Goal: Check status

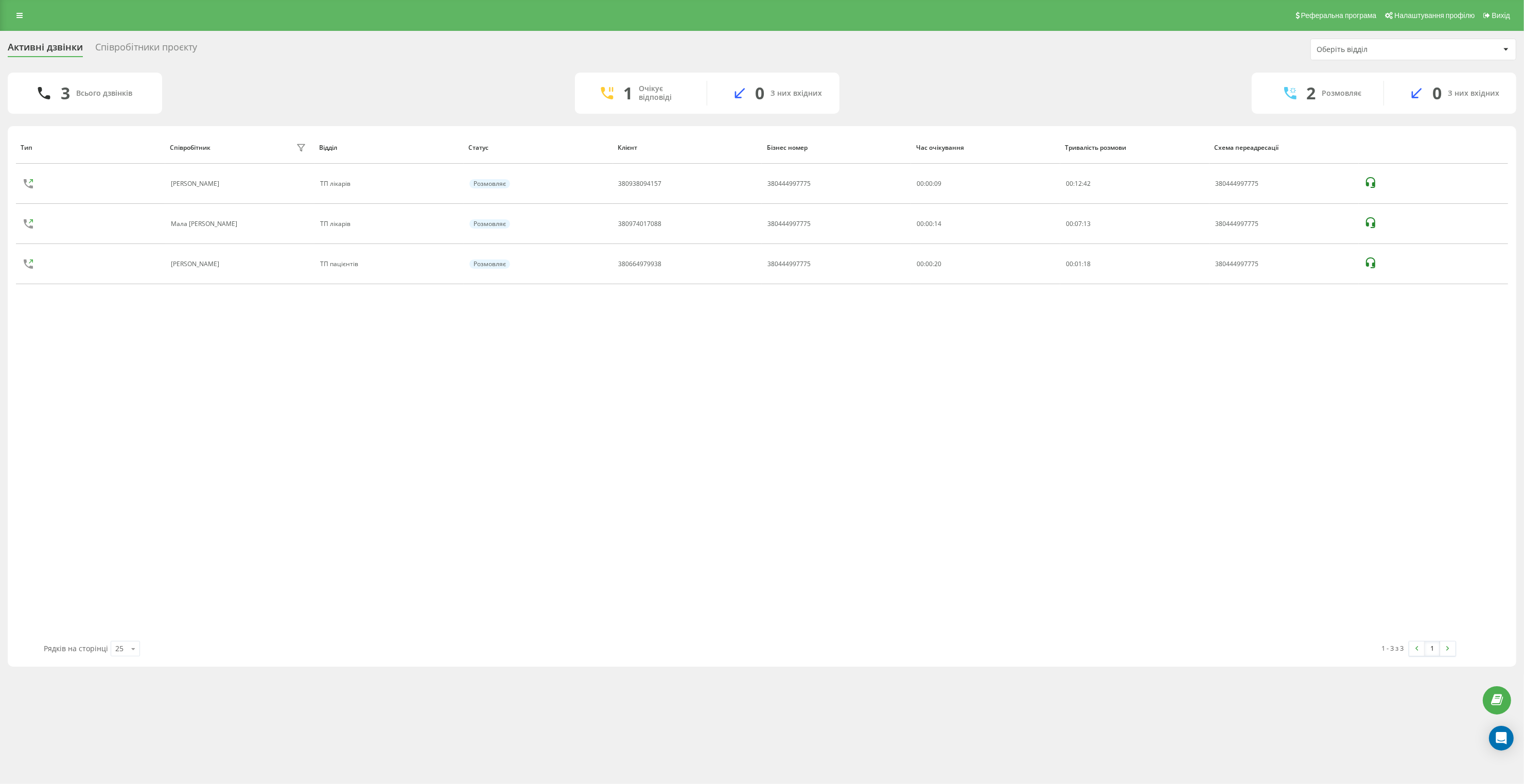
click at [137, 39] on div "Активні дзвінки Співробітники проєкту Оберіть відділ" at bounding box center [761, 49] width 1508 height 22
click at [142, 44] on div "Співробітники проєкту" at bounding box center [146, 49] width 102 height 16
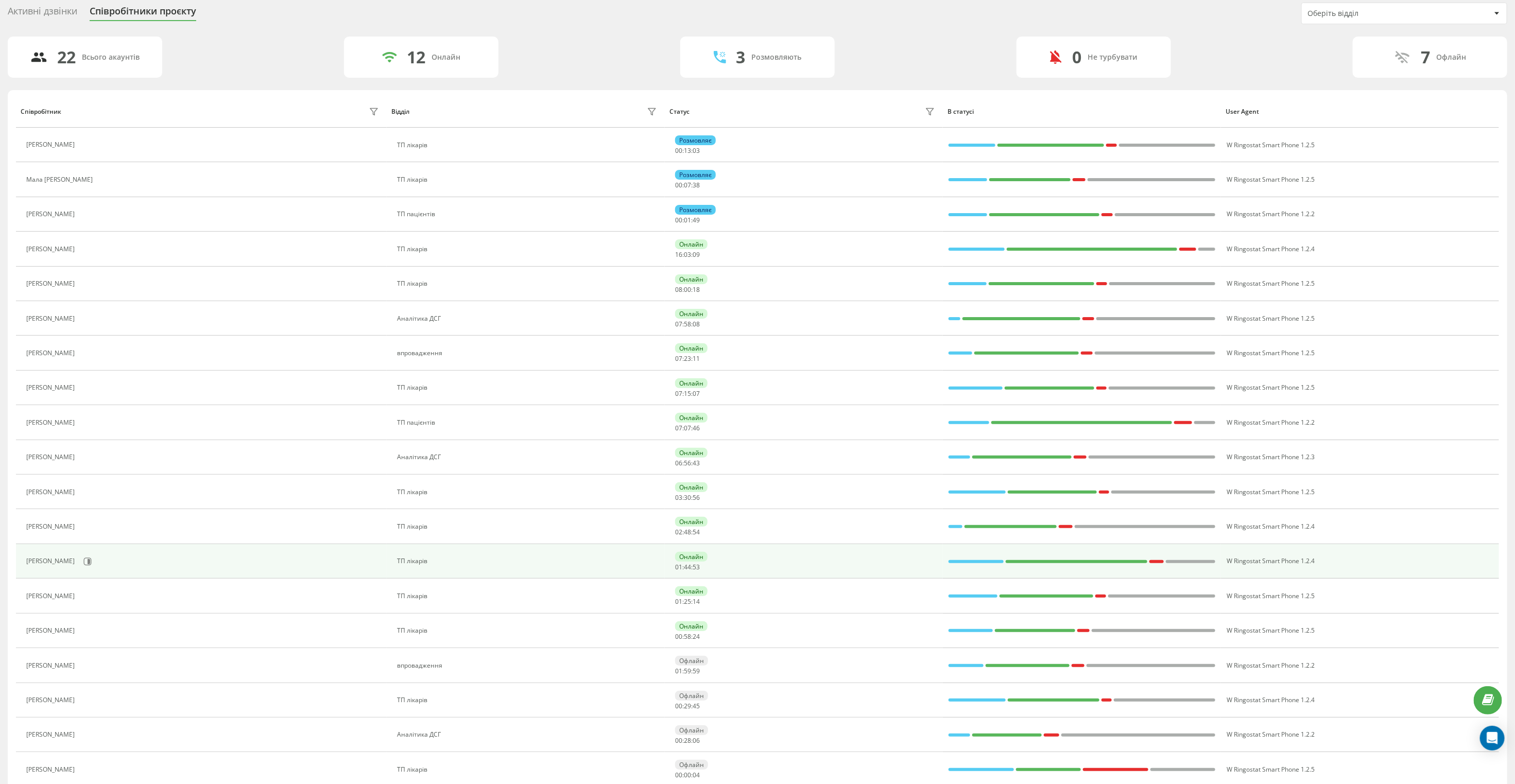
scroll to position [64, 0]
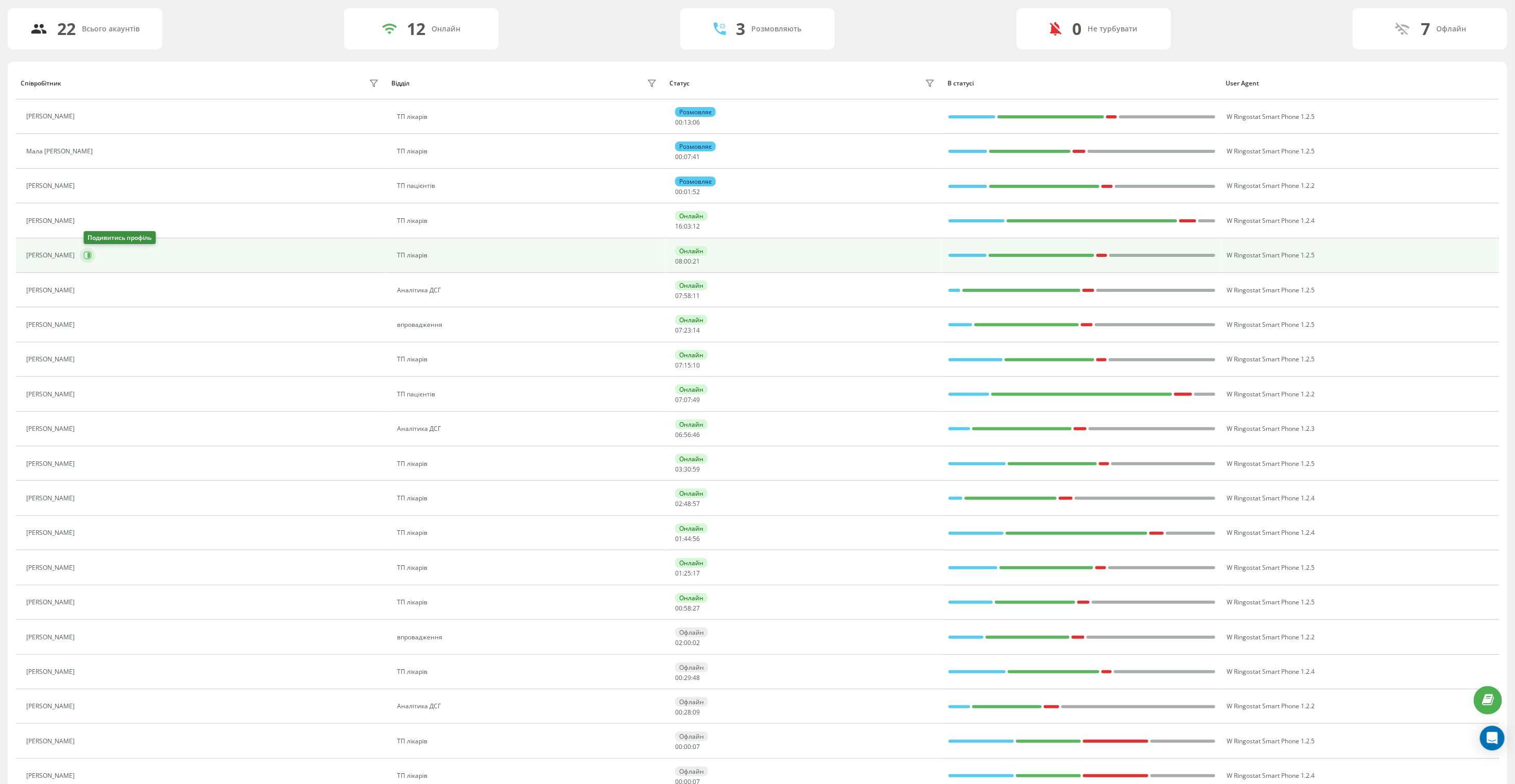
click at [96, 255] on button at bounding box center [87, 255] width 15 height 15
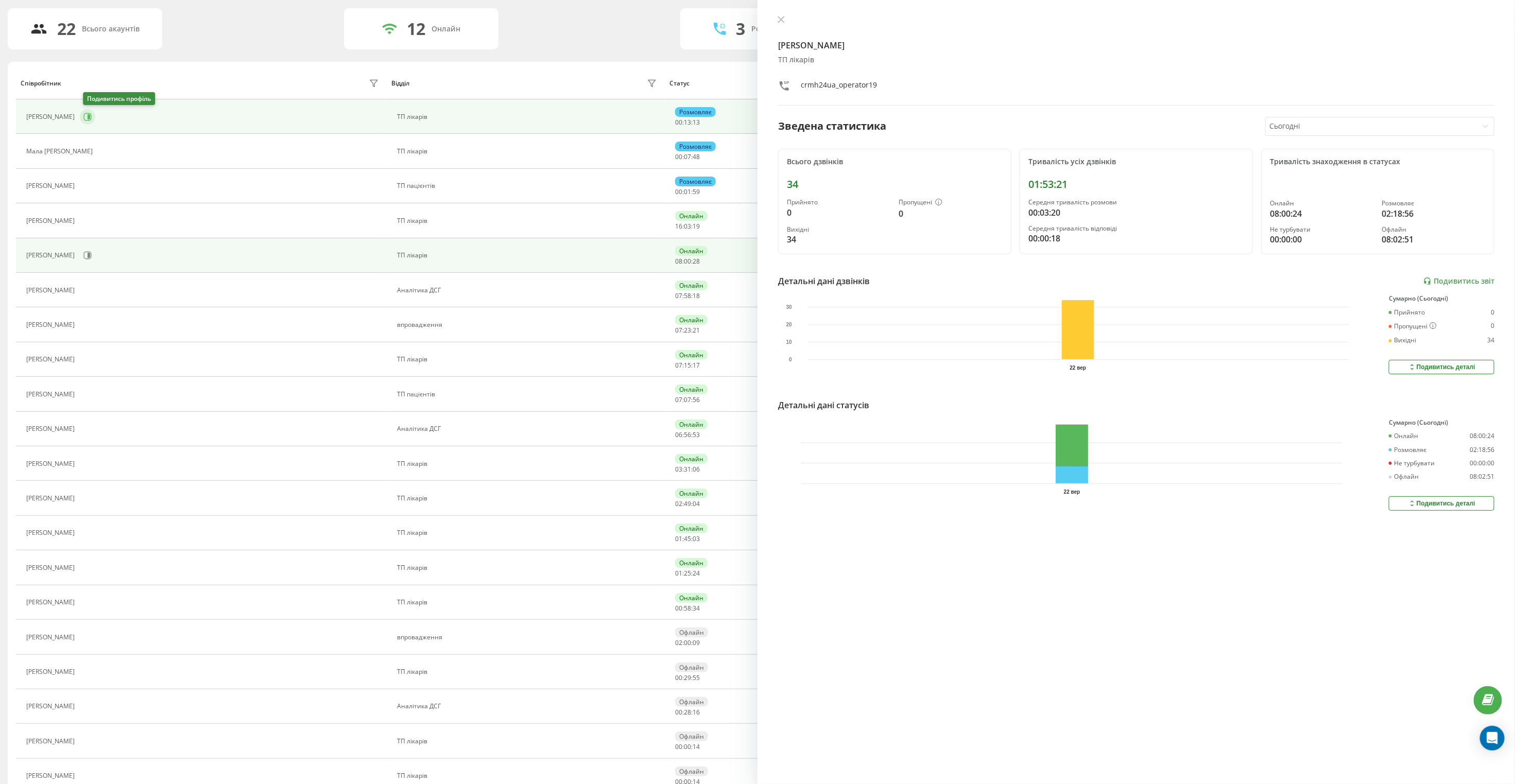
click at [96, 112] on button at bounding box center [87, 117] width 15 height 15
